Goal: Task Accomplishment & Management: Manage account settings

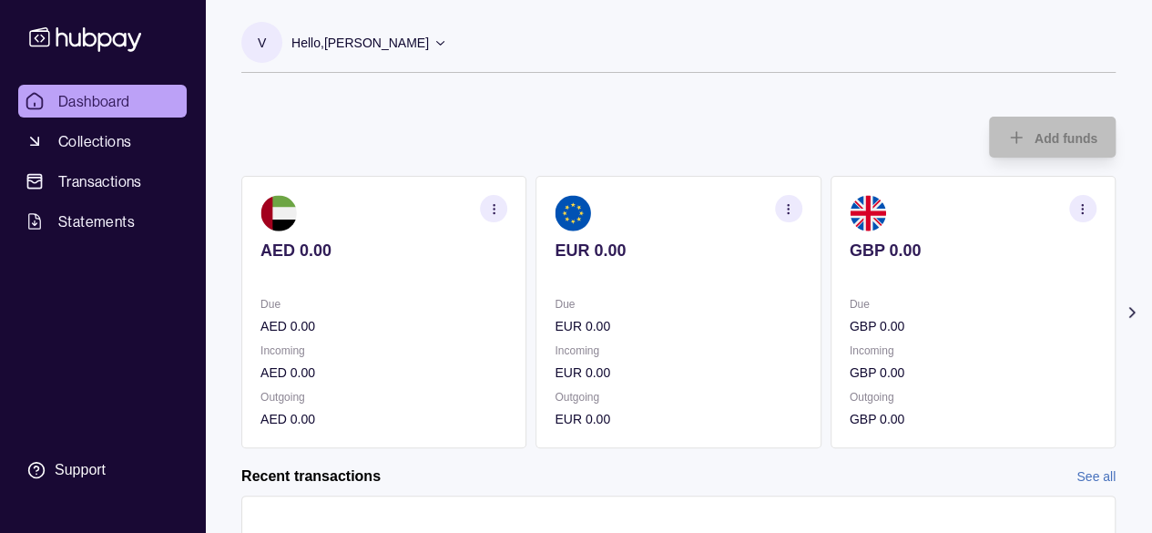
scroll to position [151, 0]
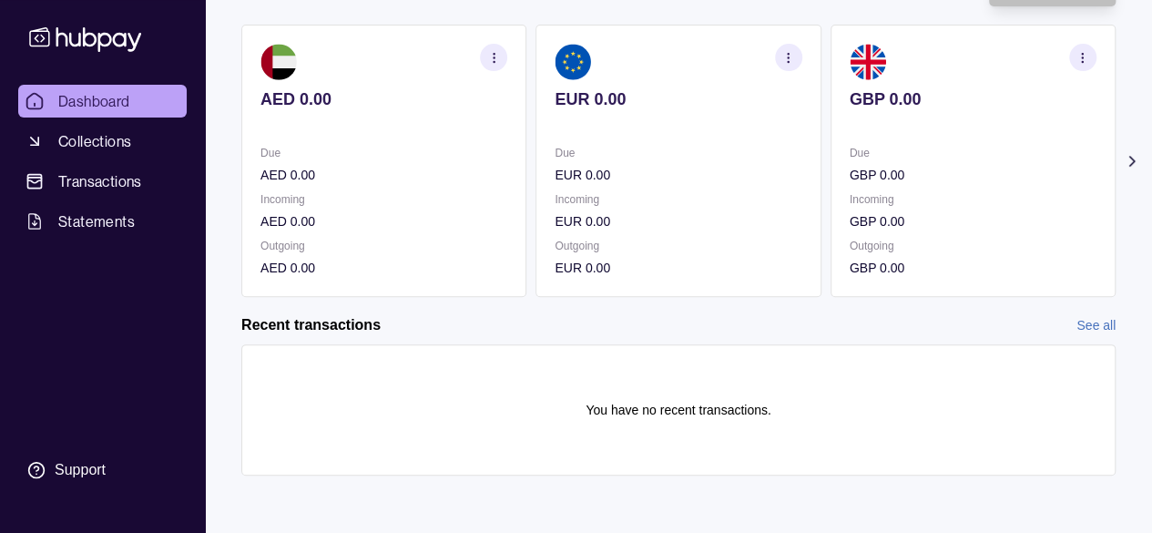
click at [1094, 333] on link "See all" at bounding box center [1095, 325] width 39 height 20
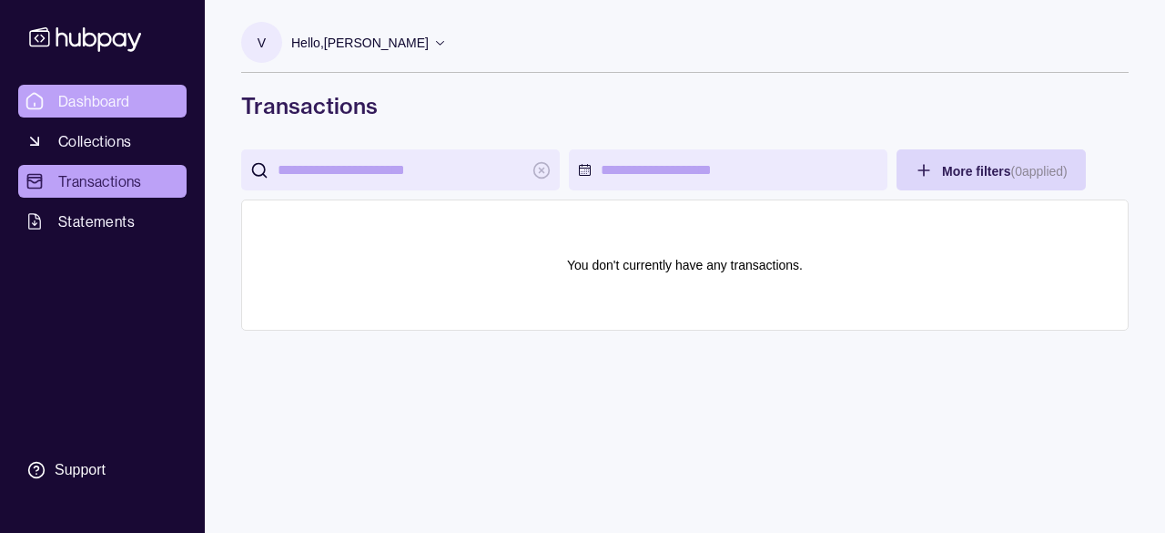
click at [89, 103] on span "Dashboard" at bounding box center [94, 101] width 72 height 22
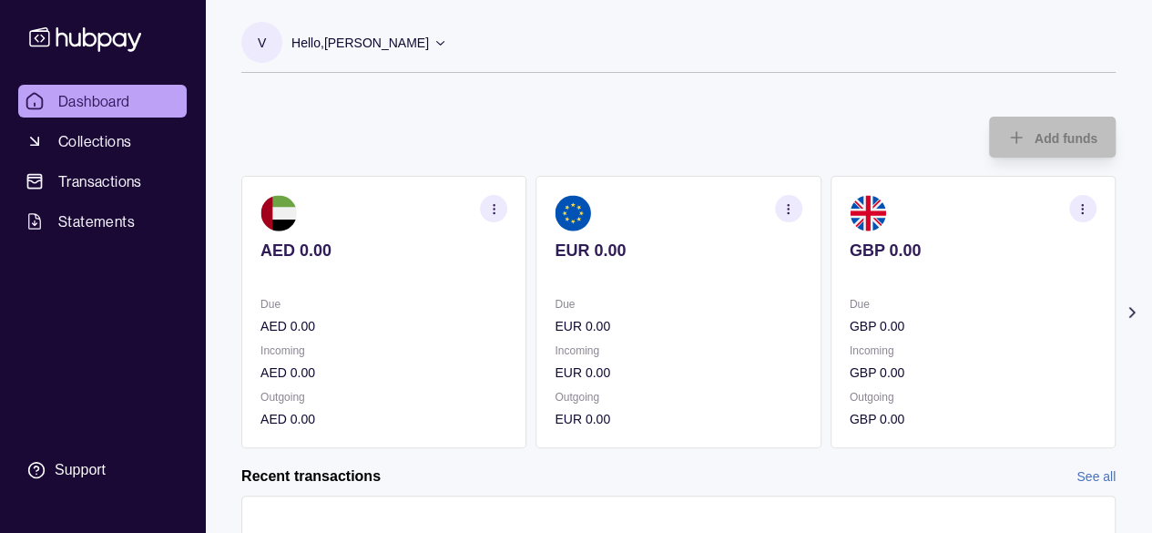
click at [493, 203] on icon "button" at bounding box center [494, 209] width 14 height 14
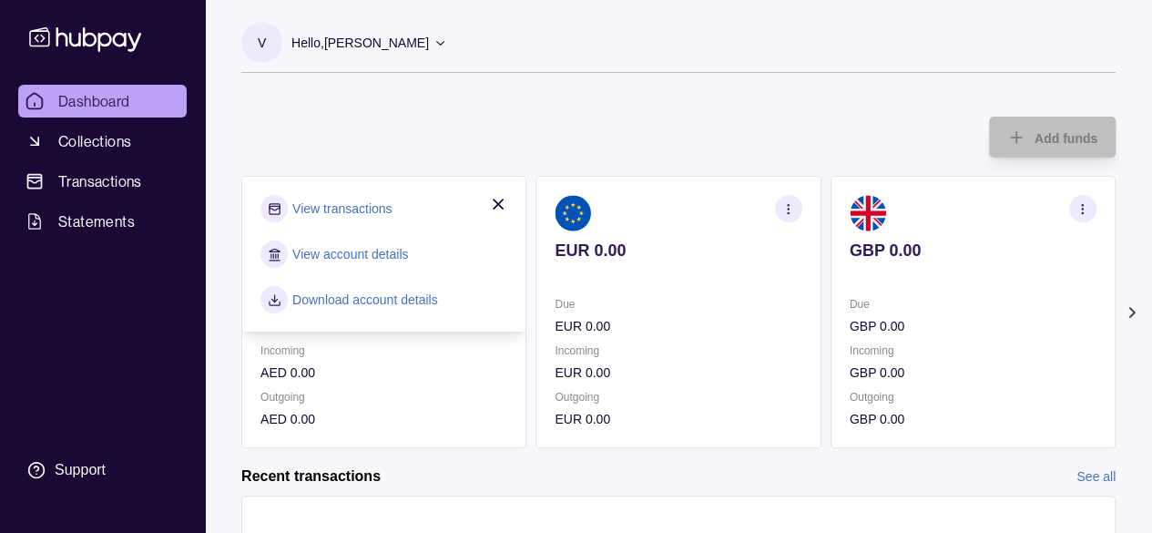
click at [373, 142] on div "Add funds AED 0.00 Due AED 0.00 Incoming AED 0.00 Outgoing AED 0.00 View transa…" at bounding box center [678, 273] width 874 height 350
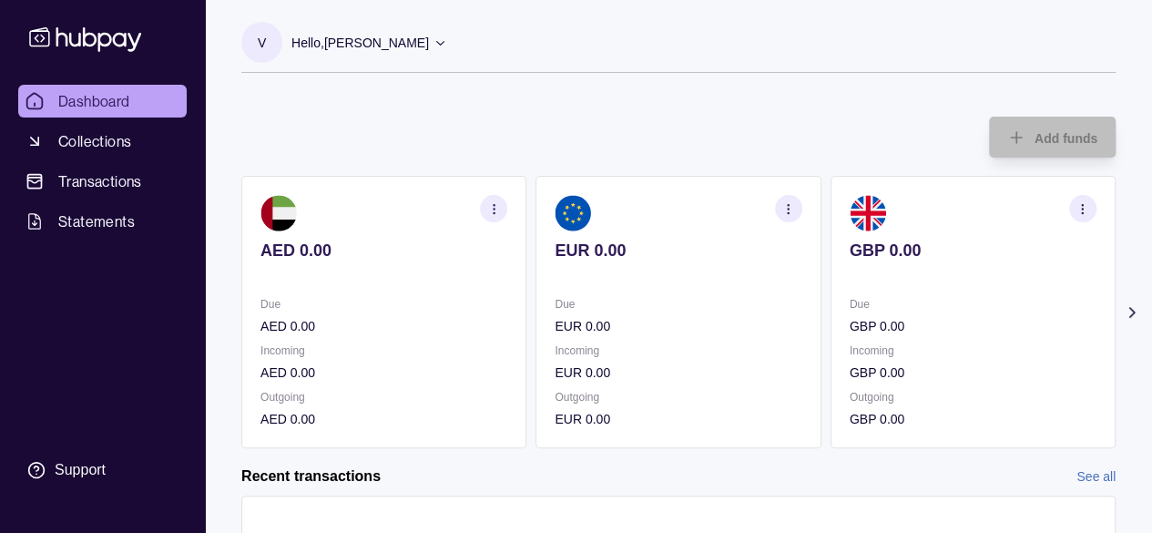
click at [382, 293] on section "AED 0.00 Due AED 0.00 Incoming AED 0.00 Outgoing AED 0.00" at bounding box center [383, 312] width 285 height 272
click at [500, 200] on section "button" at bounding box center [493, 208] width 27 height 27
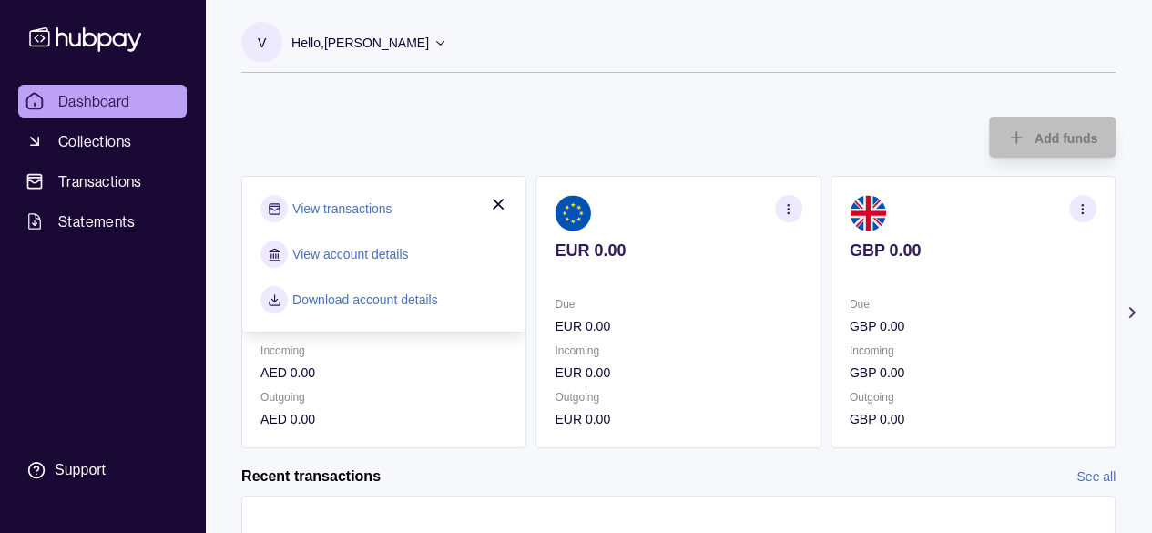
click at [444, 114] on div "Add funds AED 0.00 Due AED 0.00 Incoming AED 0.00 Outgoing AED 0.00 View transa…" at bounding box center [678, 273] width 874 height 350
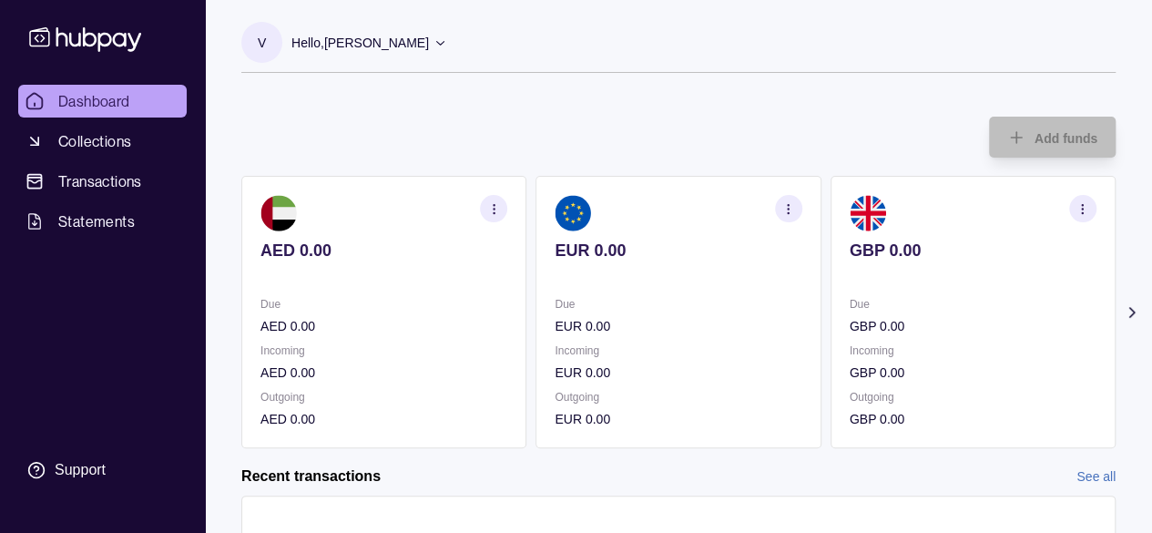
click at [92, 97] on span "Dashboard" at bounding box center [94, 101] width 72 height 22
